Goal: Information Seeking & Learning: Learn about a topic

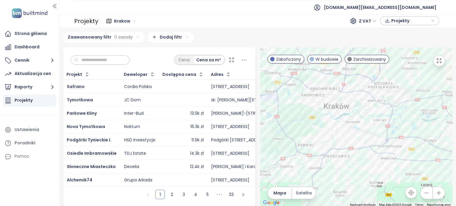
drag, startPoint x: 0, startPoint y: 0, endPoint x: 361, endPoint y: 173, distance: 399.9
click at [364, 176] on div at bounding box center [356, 126] width 192 height 159
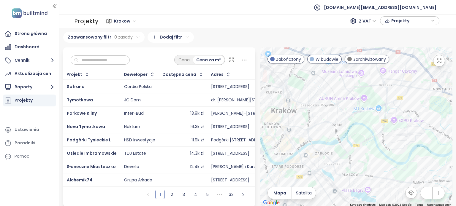
drag, startPoint x: 324, startPoint y: 164, endPoint x: 336, endPoint y: 155, distance: 14.9
click at [336, 155] on div at bounding box center [356, 126] width 192 height 159
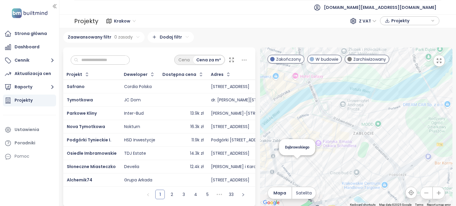
click at [293, 166] on div "Dąbrowskiego" at bounding box center [356, 126] width 192 height 159
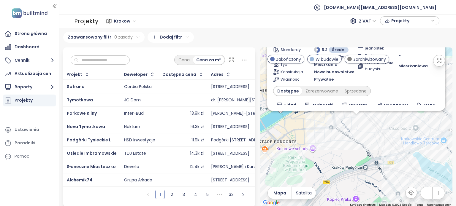
click at [354, 121] on div "Dąbrowskiego W budowie [PERSON_NAME] Traugutta 26, 30-549 [GEOGRAPHIC_DATA], [G…" at bounding box center [356, 126] width 192 height 159
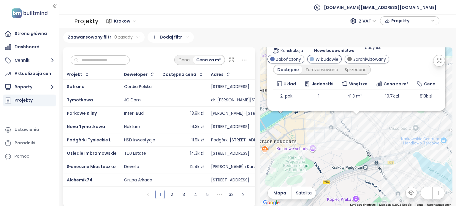
scroll to position [31, 0]
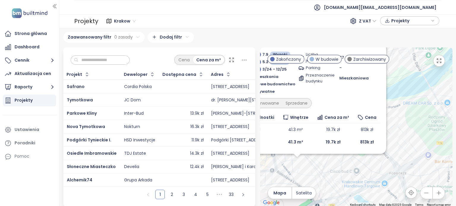
drag, startPoint x: 408, startPoint y: 122, endPoint x: 362, endPoint y: 149, distance: 53.5
click at [347, 168] on div "Dąbrowskiego W budowie [PERSON_NAME] Traugutta 26, 30-549 [GEOGRAPHIC_DATA], [G…" at bounding box center [356, 126] width 192 height 159
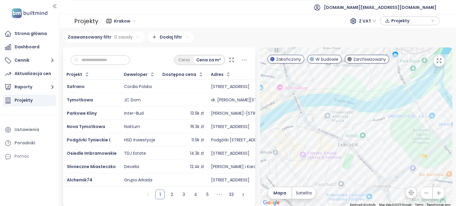
click at [110, 58] on input "text" at bounding box center [102, 60] width 48 height 9
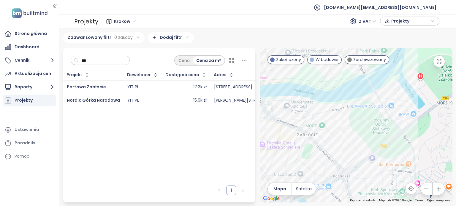
drag, startPoint x: 410, startPoint y: 148, endPoint x: 386, endPoint y: 148, distance: 24.0
click at [386, 148] on div at bounding box center [356, 125] width 192 height 155
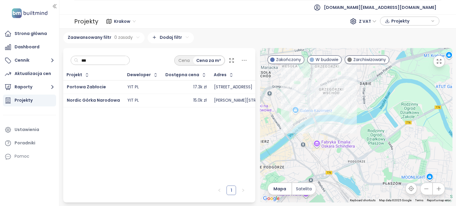
click at [148, 100] on div "YIT PL" at bounding box center [142, 100] width 31 height 7
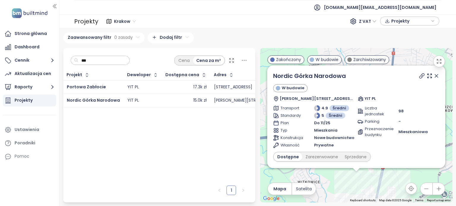
click at [433, 77] on icon at bounding box center [436, 76] width 6 height 6
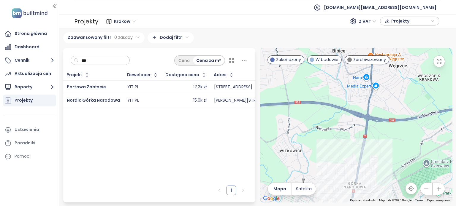
drag, startPoint x: 374, startPoint y: 162, endPoint x: 357, endPoint y: 129, distance: 37.1
click at [357, 129] on div at bounding box center [356, 125] width 192 height 155
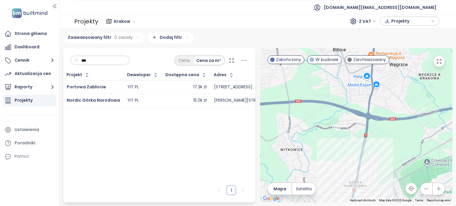
drag, startPoint x: 352, startPoint y: 143, endPoint x: 352, endPoint y: 120, distance: 22.8
click at [352, 120] on div at bounding box center [356, 125] width 192 height 155
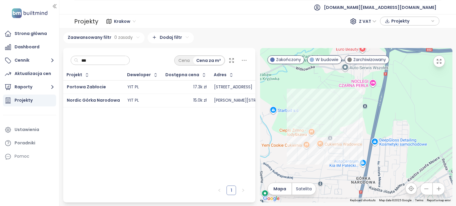
click at [121, 62] on input "***" at bounding box center [102, 60] width 48 height 9
type input "*"
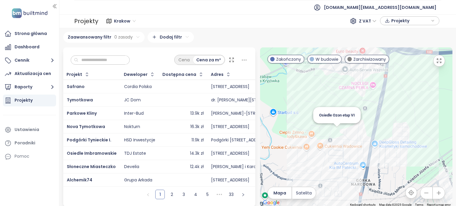
click at [333, 127] on div at bounding box center [336, 125] width 7 height 4
click at [335, 126] on div "Osiedle Ozon etap VII" at bounding box center [356, 126] width 192 height 159
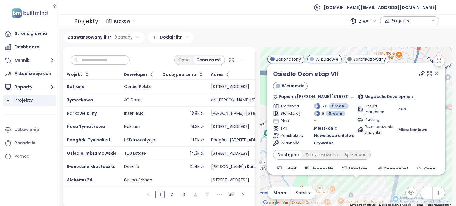
click at [408, 143] on div "Liczba jednostek 306 Parking - Przeznaczenie budynku Mieszkaniowa" at bounding box center [398, 124] width 82 height 43
click at [433, 75] on icon at bounding box center [436, 74] width 6 height 6
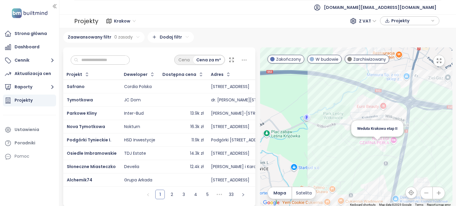
click at [375, 152] on div "Weduta Krakowa etap II" at bounding box center [356, 126] width 192 height 159
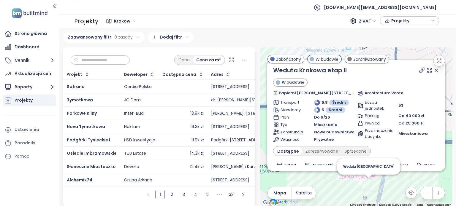
click at [369, 187] on div "Weduta Krakowa etap II W budowie Papierni [STREET_ADDRESS] Architecture Vento T…" at bounding box center [356, 126] width 192 height 159
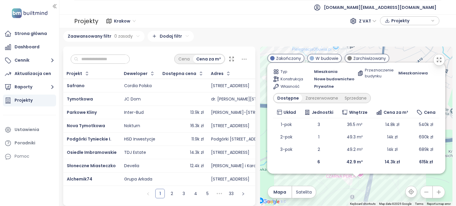
scroll to position [4, 0]
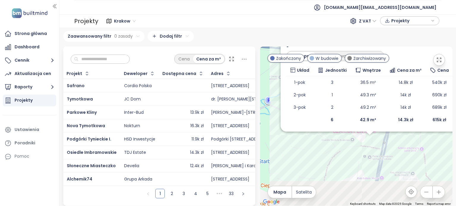
drag, startPoint x: 362, startPoint y: 187, endPoint x: 365, endPoint y: 160, distance: 26.6
click at [365, 160] on div "Weduta Krakowa W budowie [STREET_ADDRESS] Architecture Vento Transport 6.9 Śred…" at bounding box center [356, 126] width 192 height 159
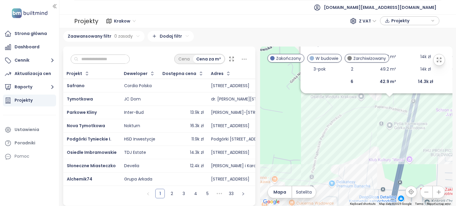
drag, startPoint x: 338, startPoint y: 159, endPoint x: 348, endPoint y: 148, distance: 14.7
click at [348, 148] on div "Weduta Krakowa W budowie [STREET_ADDRESS] Architecture Vento Transport 6.9 Śred…" at bounding box center [356, 126] width 192 height 159
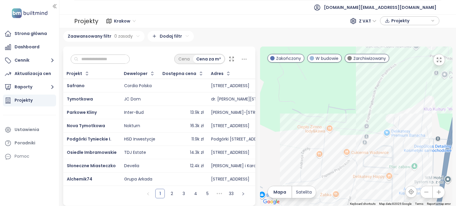
drag, startPoint x: 356, startPoint y: 169, endPoint x: 394, endPoint y: 139, distance: 48.3
click at [394, 139] on div "Weduta Krakowa W budowie [STREET_ADDRESS] Architecture Vento Transport 6.9 Śred…" at bounding box center [356, 126] width 192 height 159
click at [310, 156] on div "Weduta Krakowa W budowie [STREET_ADDRESS] Architecture Vento Transport 6.9 Śred…" at bounding box center [356, 126] width 192 height 159
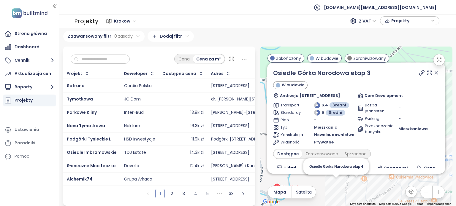
click at [332, 181] on div "Osiedle Górka Narodowa etap 3 W budowie Andrzeja [STREET_ADDRESS], [GEOGRAPHIC_…" at bounding box center [356, 126] width 192 height 159
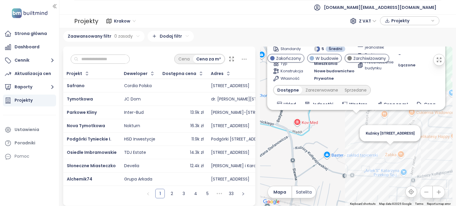
click at [387, 149] on div "Osiedle Górka Narodowa etap 4 Zakończony [PERSON_NAME][STREET_ADDRESS] Dom Deve…" at bounding box center [356, 126] width 192 height 159
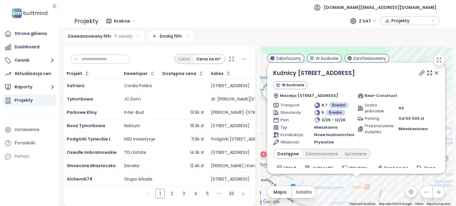
drag, startPoint x: 383, startPoint y: 118, endPoint x: 354, endPoint y: 172, distance: 61.0
click at [354, 172] on div "Kuźnicy [STREET_ADDRESS] W budowie Macieja [STREET_ADDRESS] Real-Construct Tran…" at bounding box center [356, 126] width 192 height 159
click at [377, 172] on div "Kuźnicy [STREET_ADDRESS] W budowie Macieja [STREET_ADDRESS] Real-Construct Tran…" at bounding box center [356, 118] width 178 height 111
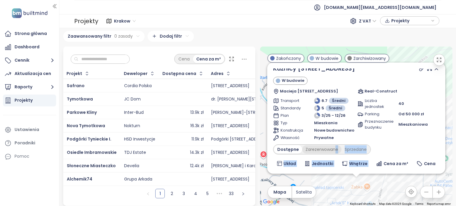
drag, startPoint x: 354, startPoint y: 160, endPoint x: 330, endPoint y: 150, distance: 25.9
click at [330, 150] on div "Kuźnicy [STREET_ADDRESS] W budowie Macieja [STREET_ADDRESS] Real-Construct Tran…" at bounding box center [356, 118] width 178 height 111
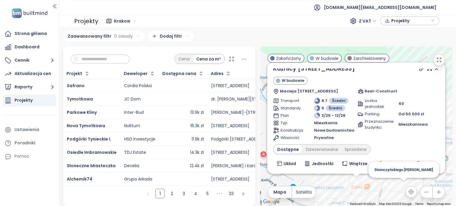
click at [402, 182] on div "Kuźnicy [STREET_ADDRESS] W budowie Macieja [STREET_ADDRESS] Real-Construct Tran…" at bounding box center [356, 126] width 192 height 159
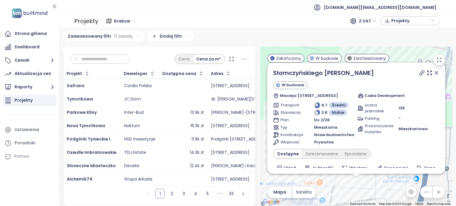
drag, startPoint x: 370, startPoint y: 118, endPoint x: 365, endPoint y: 156, distance: 38.3
click at [365, 156] on div "Dostępne Zarezerwowane Sprzedane" at bounding box center [356, 154] width 166 height 10
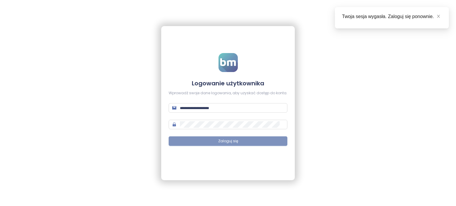
type input "**********"
click at [243, 140] on button "Zaloguj się" at bounding box center [227, 140] width 119 height 9
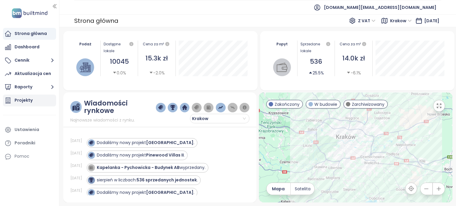
click at [42, 99] on div "Projekty" at bounding box center [29, 101] width 53 height 12
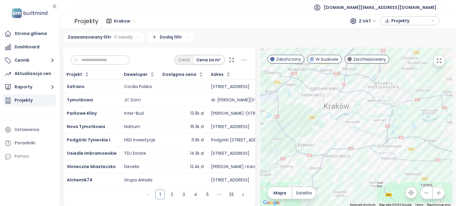
click at [122, 60] on input "text" at bounding box center [102, 60] width 48 height 9
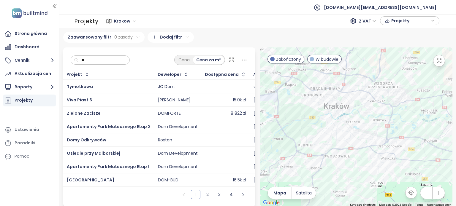
type input "*"
